Goal: Answer question/provide support

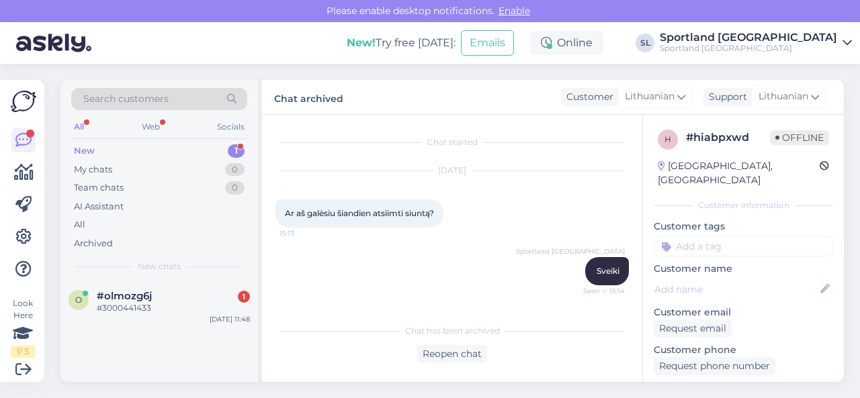
click at [165, 300] on div "#olmozg6j 1" at bounding box center [173, 296] width 153 height 12
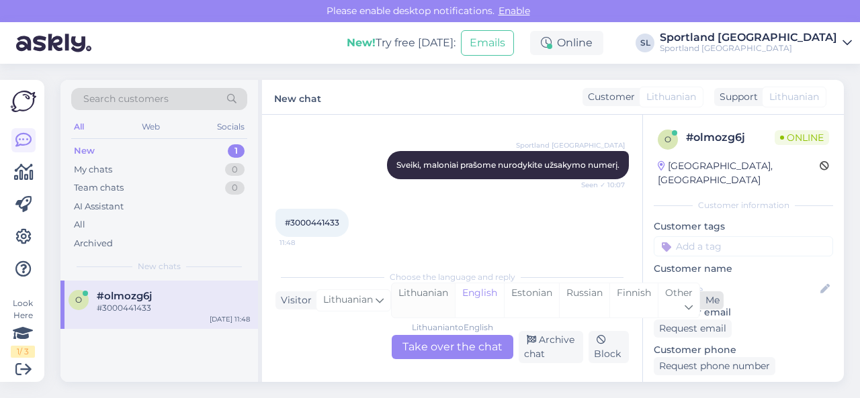
click at [407, 292] on div "Lithuanian" at bounding box center [423, 300] width 63 height 34
click at [431, 342] on div "Lithuanian to Lithuanian Take over the chat" at bounding box center [453, 347] width 122 height 24
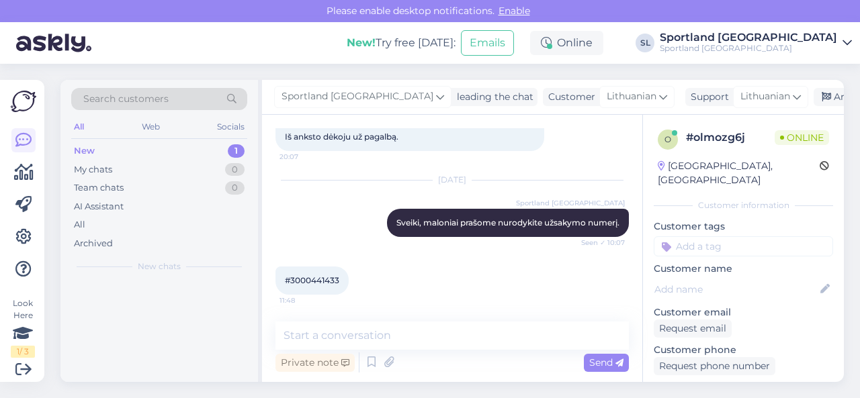
scroll to position [221, 0]
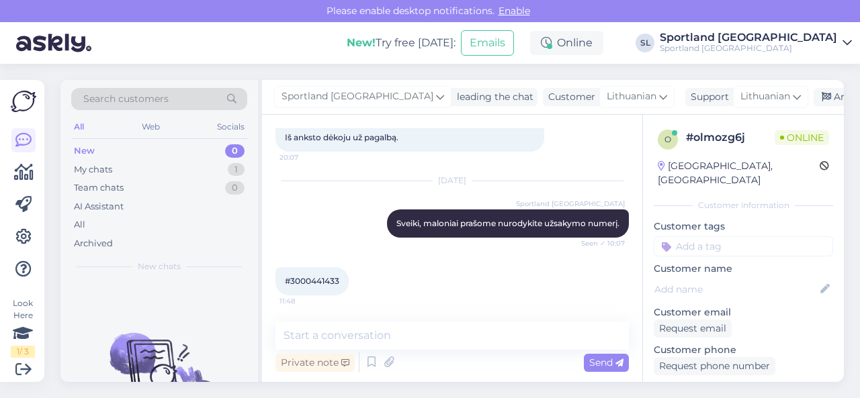
click at [330, 279] on span "#3000441433" at bounding box center [312, 281] width 54 height 10
copy div "3000441433 11:48"
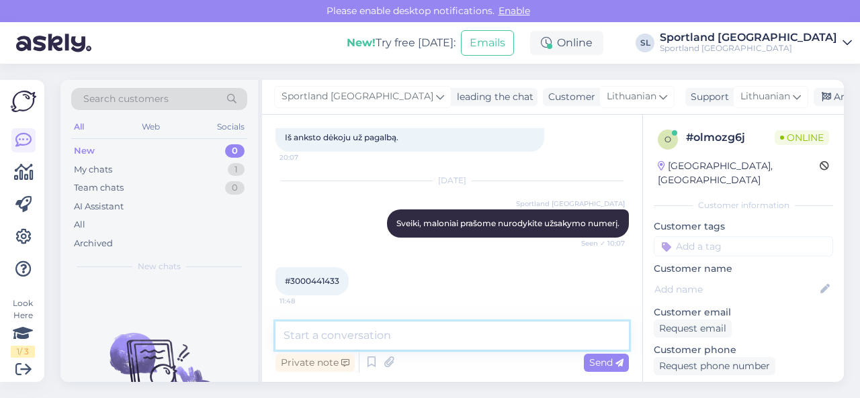
click at [388, 337] on textarea at bounding box center [451, 336] width 353 height 28
paste textarea "3000441433"
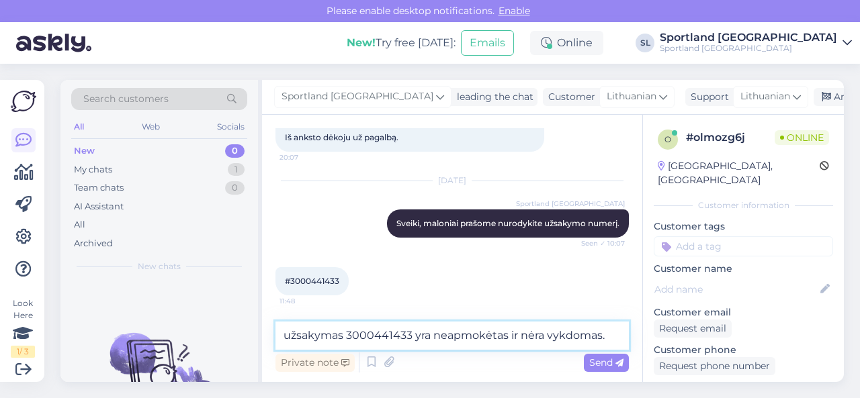
type textarea "užsakymas 3000441433 yra neapmokėtas ir nėra vykdomas."
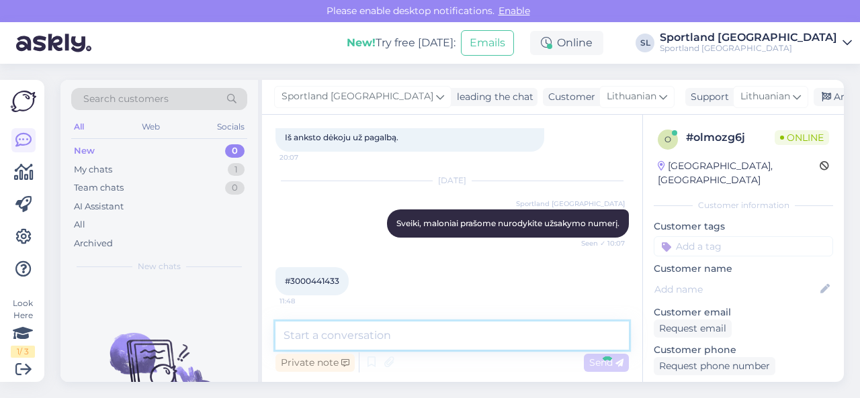
scroll to position [279, 0]
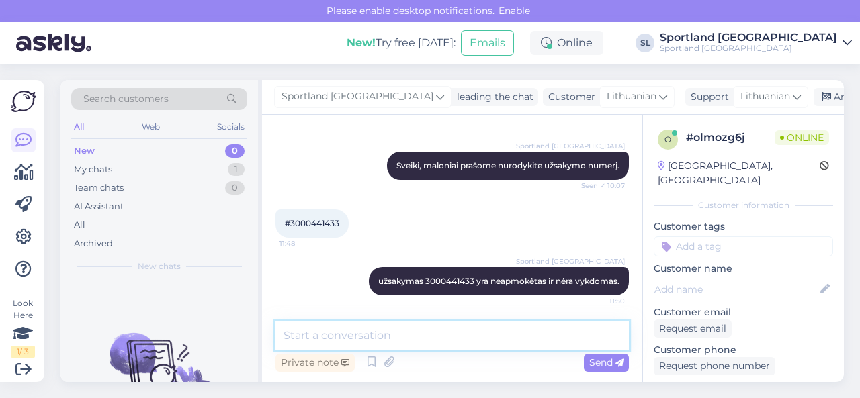
type textarea "J"
type textarea "užsakymą pilnai anuliuosime ir prekė grįš į prekybą."
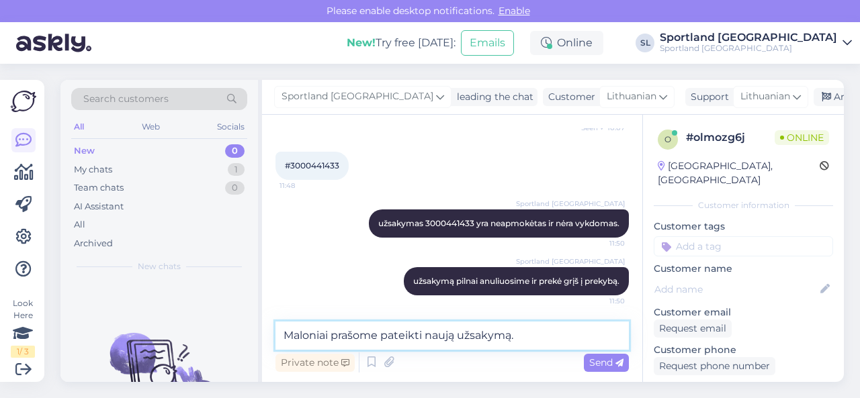
type textarea "Maloniai prašome pateikti naują užsakymą."
